Goal: Transaction & Acquisition: Purchase product/service

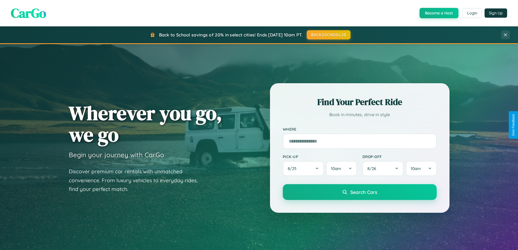
scroll to position [374, 0]
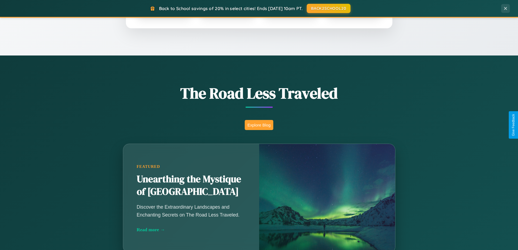
click at [259, 125] on button "Explore Blog" at bounding box center [259, 125] width 29 height 10
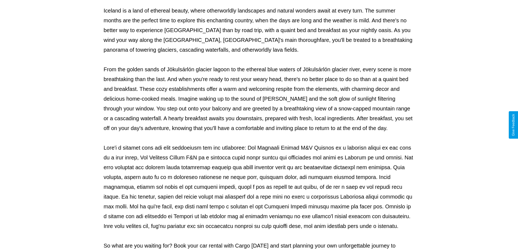
scroll to position [176, 0]
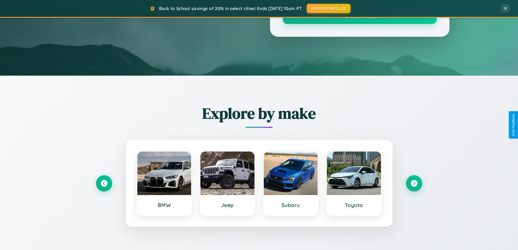
scroll to position [374, 0]
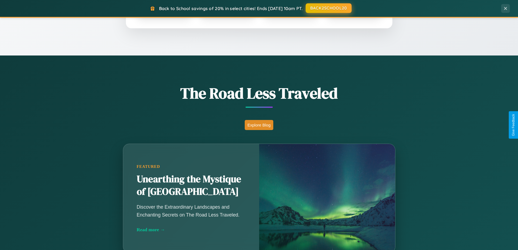
click at [328, 8] on button "BACK2SCHOOL20" at bounding box center [329, 8] width 46 height 10
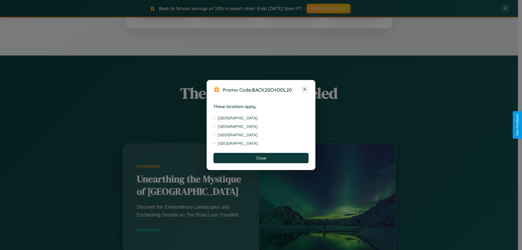
click at [305, 89] on icon at bounding box center [305, 89] width 3 height 3
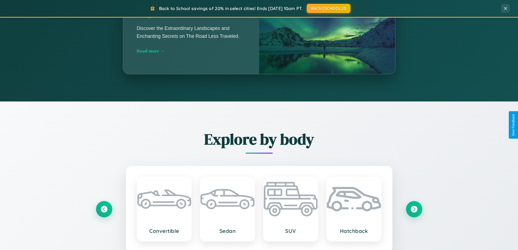
scroll to position [1047, 0]
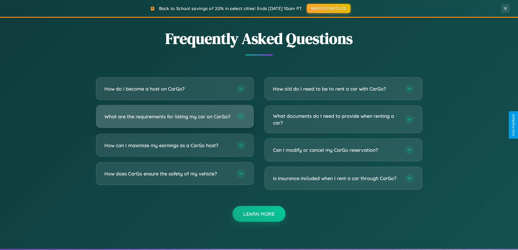
click at [175, 119] on h3 "What are the requirements for listing my car on CarGo?" at bounding box center [167, 116] width 127 height 7
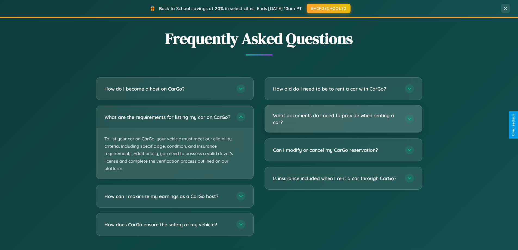
click at [343, 119] on h3 "What documents do I need to provide when renting a car?" at bounding box center [336, 118] width 127 height 13
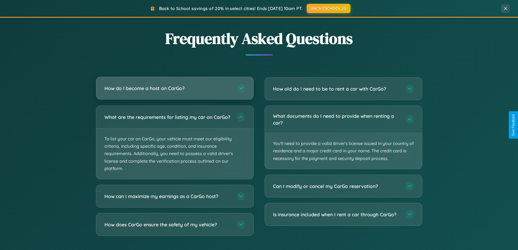
click at [175, 89] on h3 "How do I become a host on CarGo?" at bounding box center [167, 88] width 127 height 7
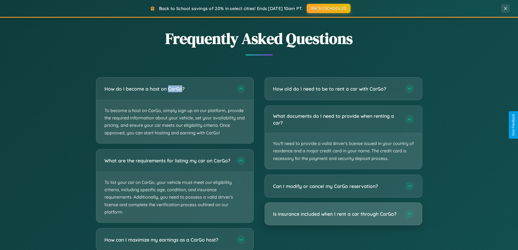
click at [343, 214] on h3 "Is insurance included when I rent a car through CarGo?" at bounding box center [336, 214] width 127 height 7
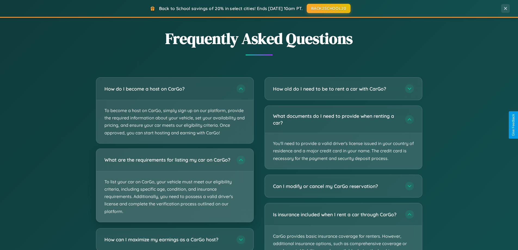
click at [175, 188] on p "To list your car on CarGo, your vehicle must meet our eligibility criteria, inc…" at bounding box center [174, 196] width 157 height 51
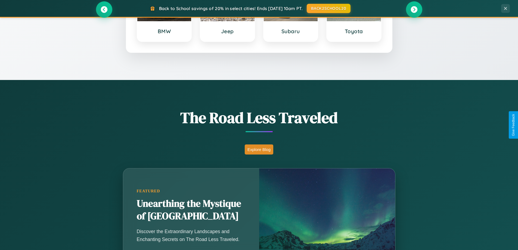
scroll to position [234, 0]
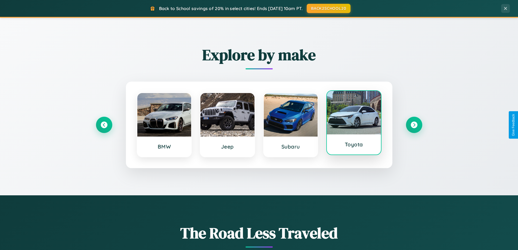
click at [354, 125] on div at bounding box center [354, 113] width 54 height 44
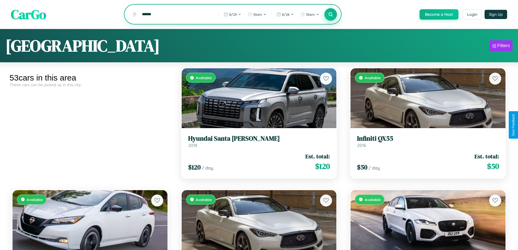
click at [330, 15] on icon at bounding box center [330, 14] width 5 height 5
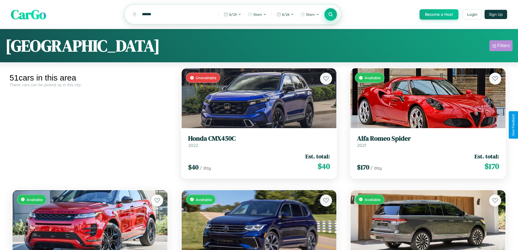
click at [501, 47] on div "Filters" at bounding box center [503, 45] width 13 height 5
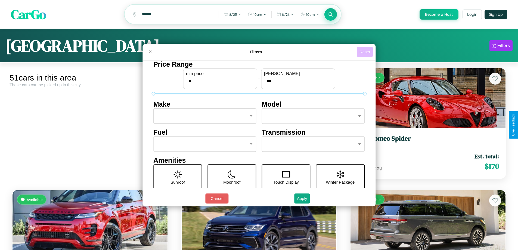
click at [366, 52] on button "Reset" at bounding box center [365, 52] width 16 height 10
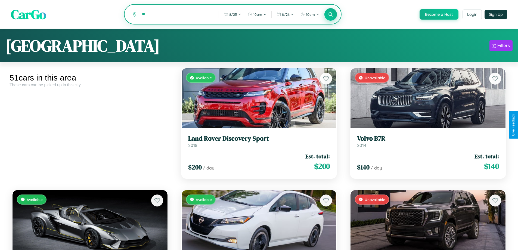
type input "*"
type input "******"
click at [330, 15] on icon at bounding box center [330, 14] width 5 height 5
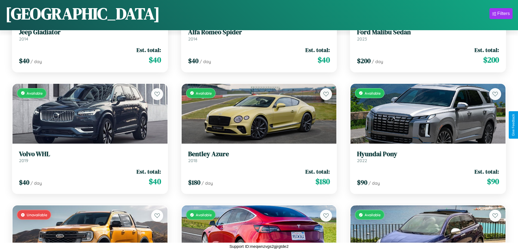
scroll to position [198, 0]
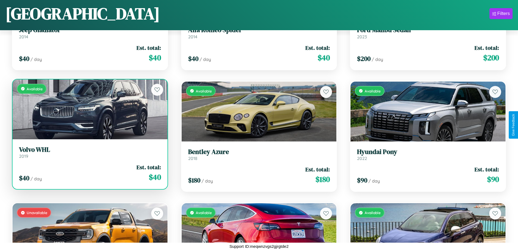
click at [89, 110] on div "Available" at bounding box center [90, 109] width 155 height 60
click at [89, 109] on div "Available" at bounding box center [90, 109] width 155 height 60
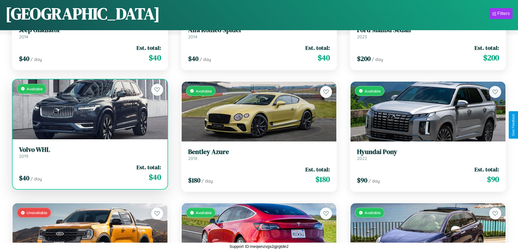
click at [89, 109] on div "Available" at bounding box center [90, 109] width 155 height 60
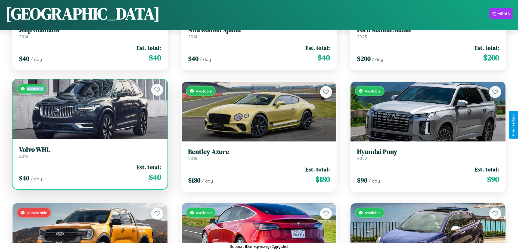
click at [89, 109] on div "Available" at bounding box center [90, 109] width 155 height 60
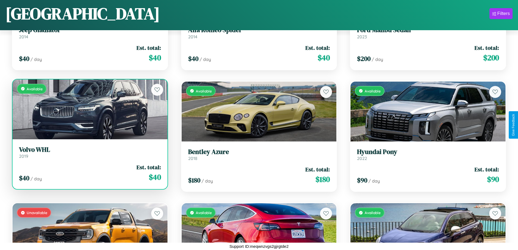
click at [89, 109] on div "Available" at bounding box center [90, 109] width 155 height 60
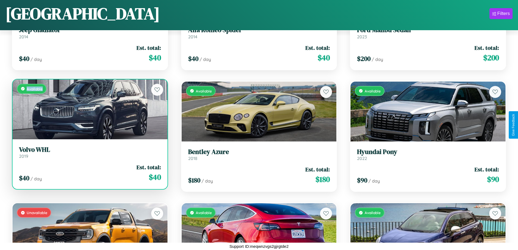
click at [89, 109] on div "Available" at bounding box center [90, 109] width 155 height 60
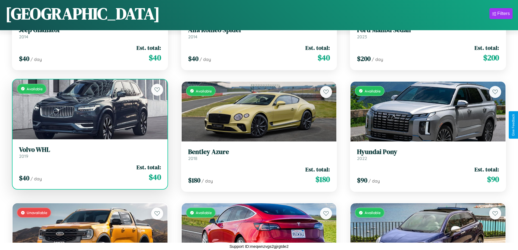
click at [89, 152] on h3 "Volvo WHL" at bounding box center [90, 150] width 142 height 8
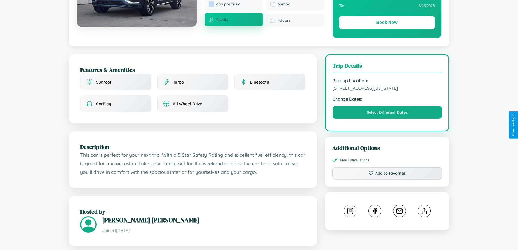
scroll to position [184, 0]
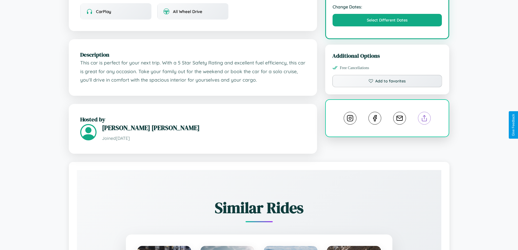
click at [425, 119] on line at bounding box center [425, 117] width 0 height 4
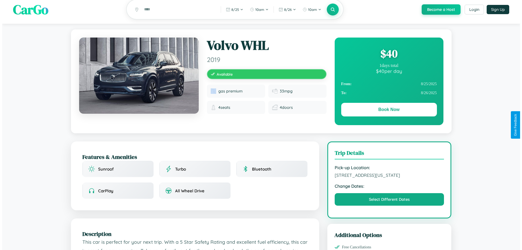
scroll to position [0, 0]
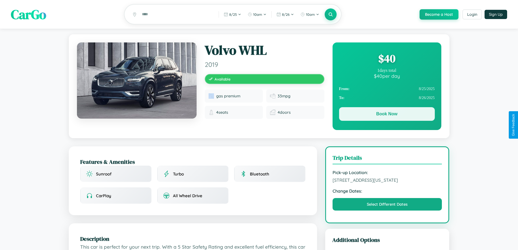
click at [387, 115] on button "Book Now" at bounding box center [387, 114] width 96 height 14
